Goal: Check status: Check status

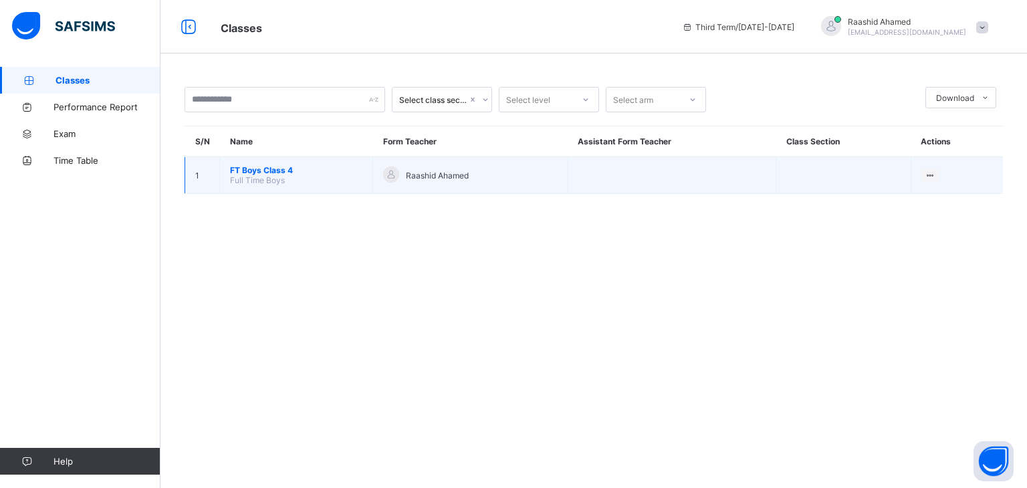
click at [264, 172] on span "FT Boys Class 4" at bounding box center [296, 170] width 132 height 10
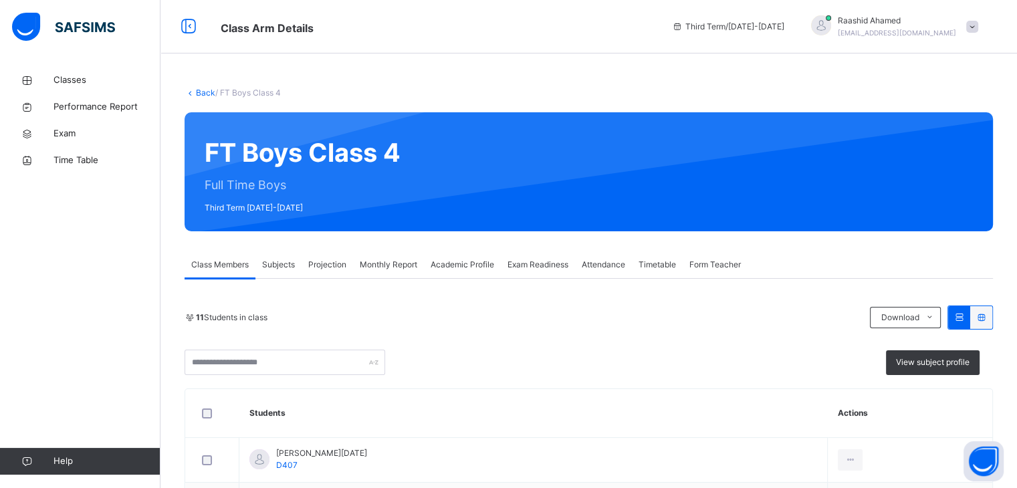
click at [340, 263] on span "Projection" at bounding box center [327, 265] width 38 height 12
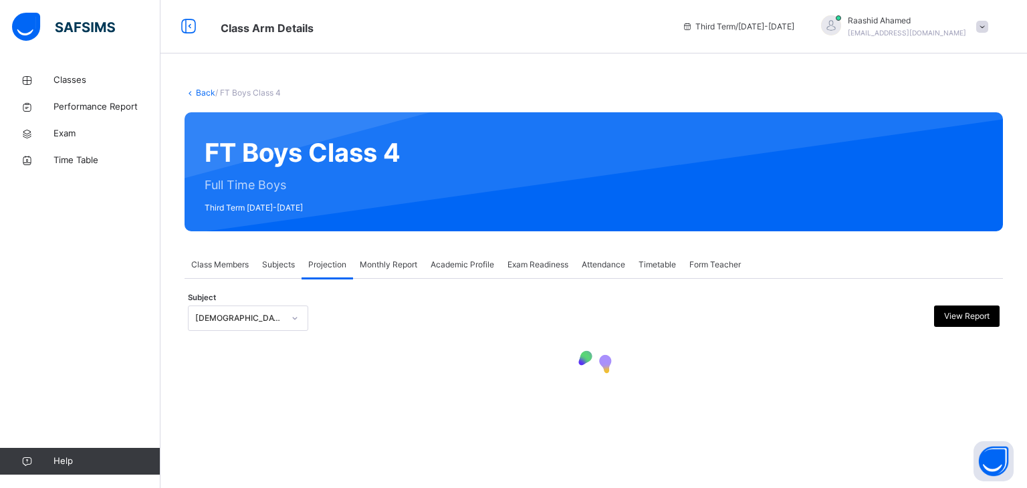
click at [257, 324] on div "[DEMOGRAPHIC_DATA] Reading" at bounding box center [236, 318] width 94 height 21
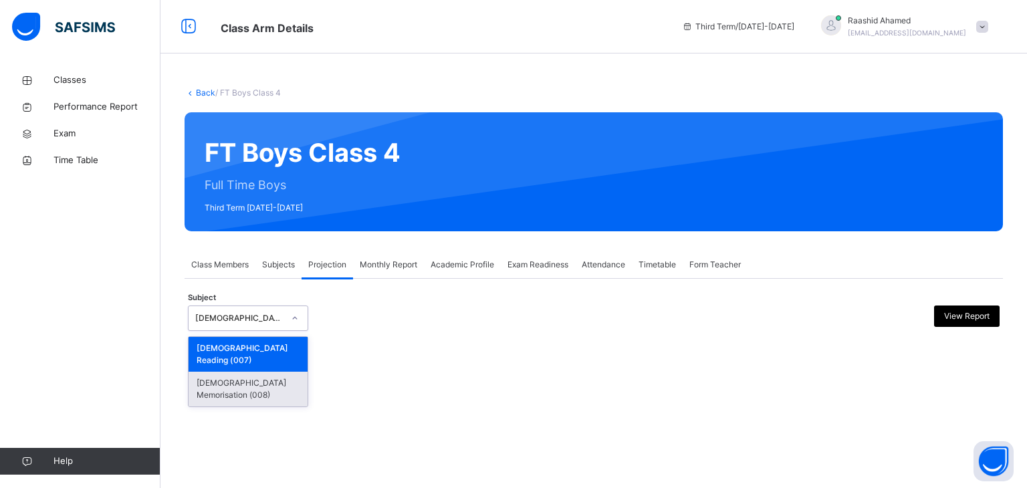
click at [249, 376] on div "[DEMOGRAPHIC_DATA] Memorisation (008)" at bounding box center [248, 389] width 119 height 35
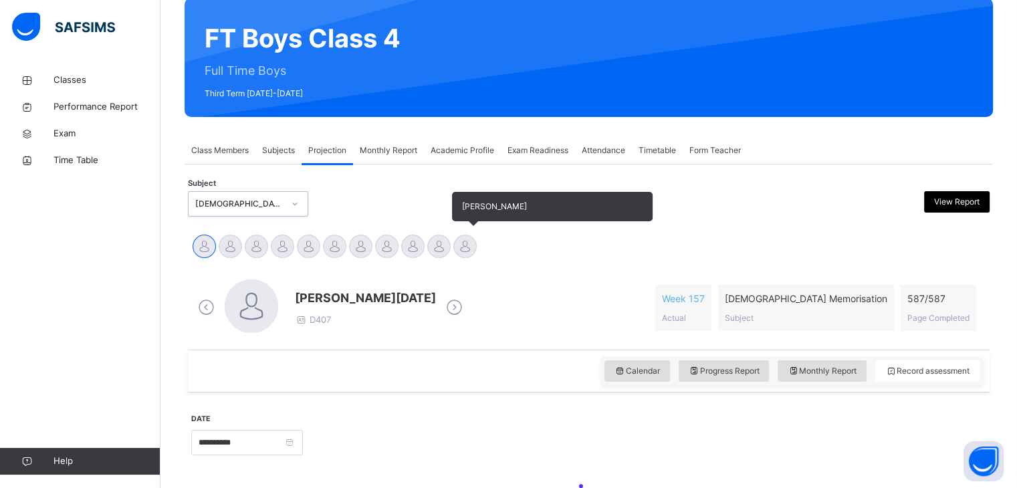
scroll to position [115, 0]
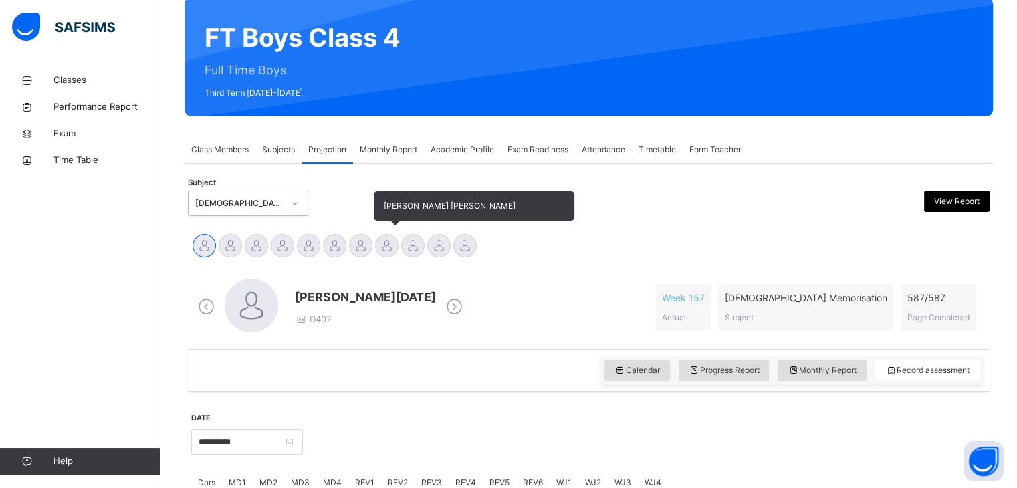
click at [392, 249] on div at bounding box center [386, 245] width 23 height 23
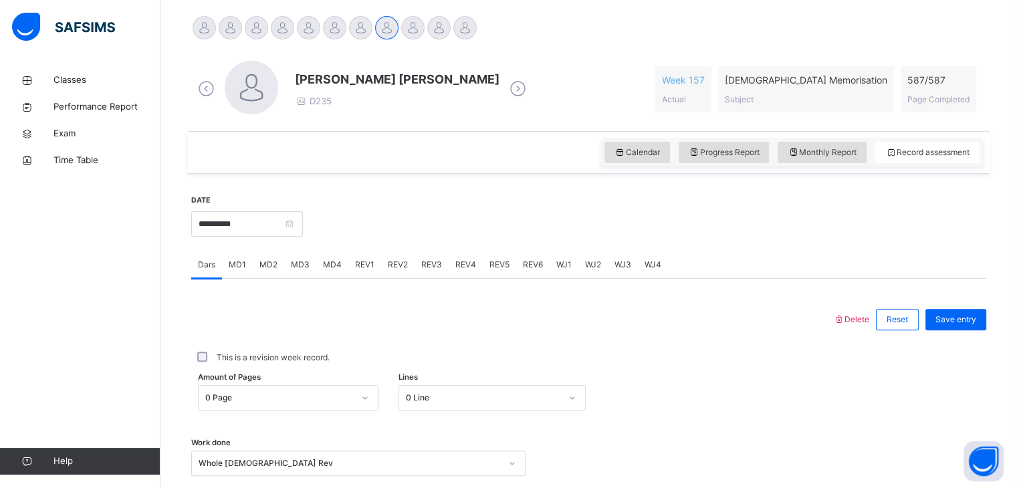
scroll to position [332, 0]
click at [739, 154] on span "Progress Report" at bounding box center [724, 154] width 71 height 12
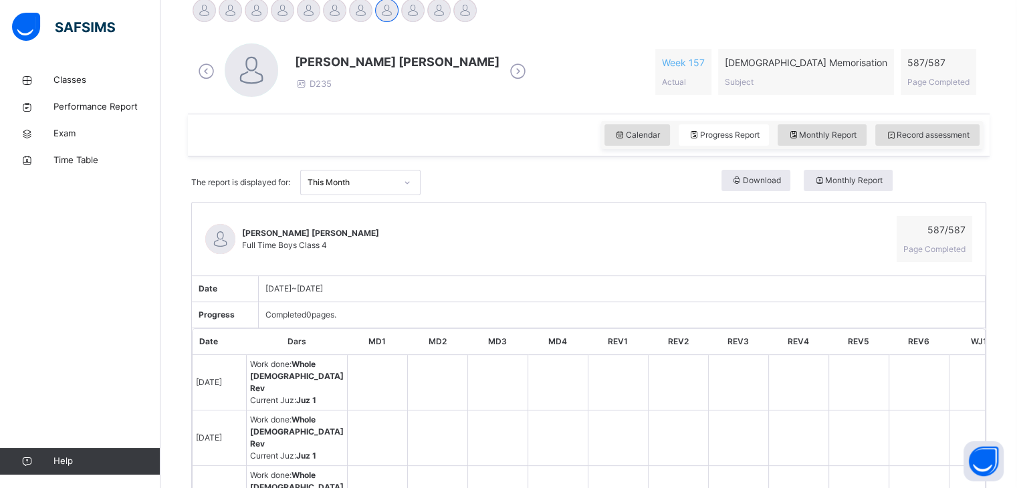
scroll to position [336, 0]
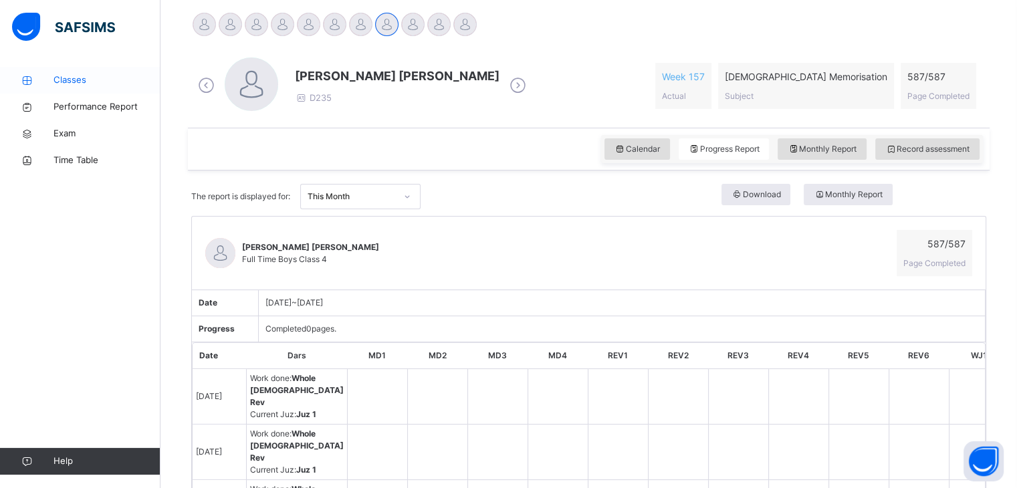
click at [88, 84] on span "Classes" at bounding box center [106, 80] width 107 height 13
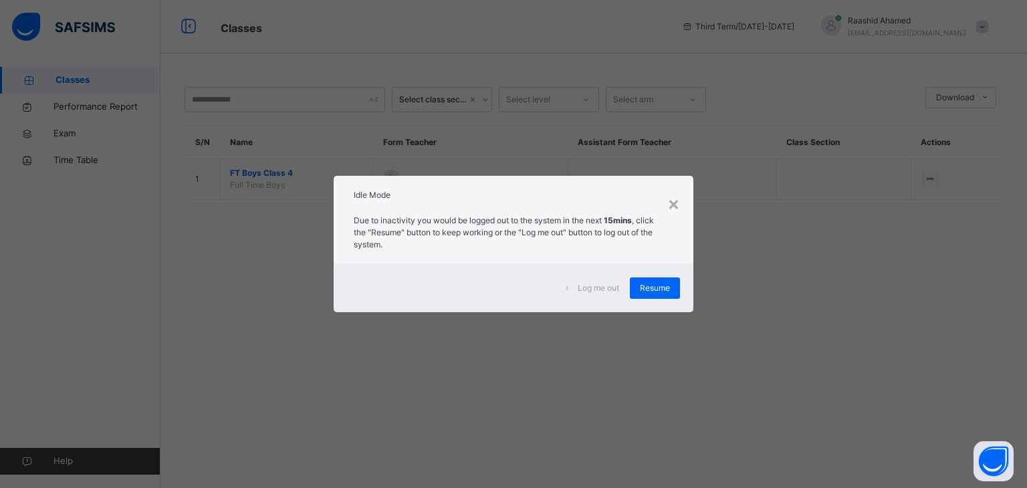
click at [650, 275] on div "Log me out Resume" at bounding box center [514, 288] width 360 height 48
click at [640, 287] on span "Resume" at bounding box center [655, 288] width 30 height 12
